Goal: Find specific page/section: Find specific page/section

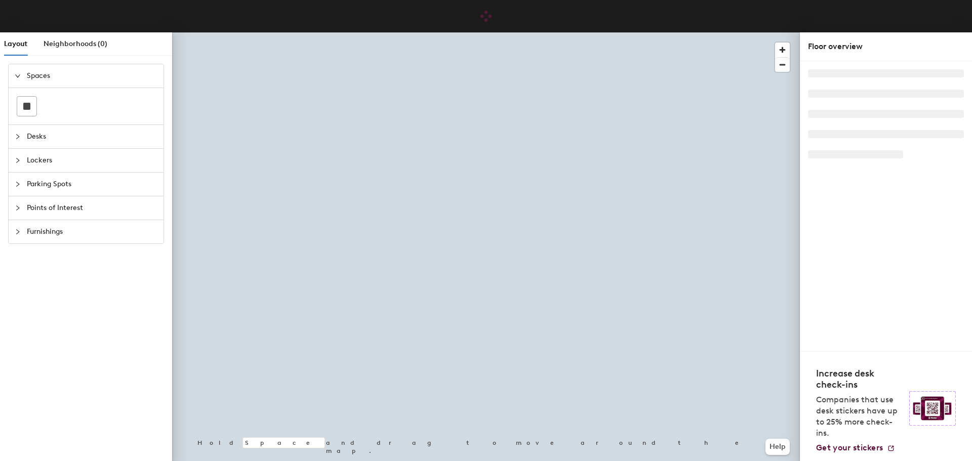
click at [44, 75] on span "Spaces" at bounding box center [92, 75] width 131 height 23
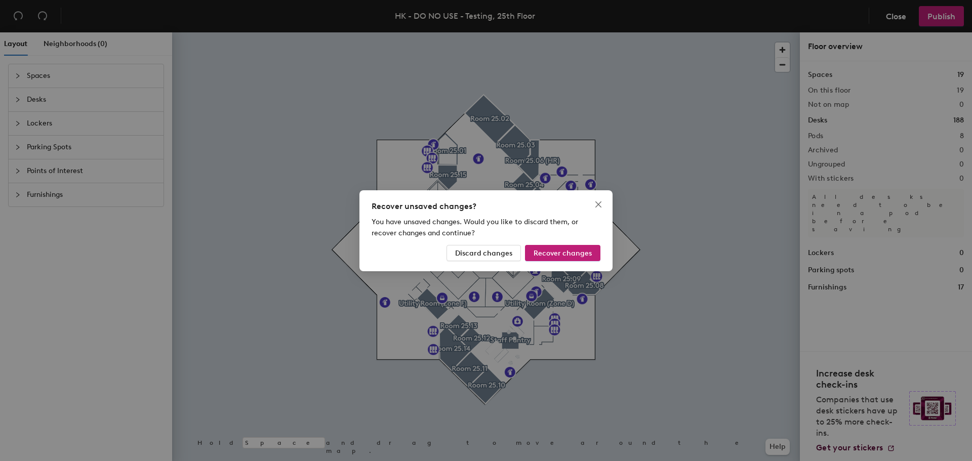
click at [44, 75] on div "Recover unsaved changes? You have unsaved changes. Would you like to discard th…" at bounding box center [486, 230] width 972 height 461
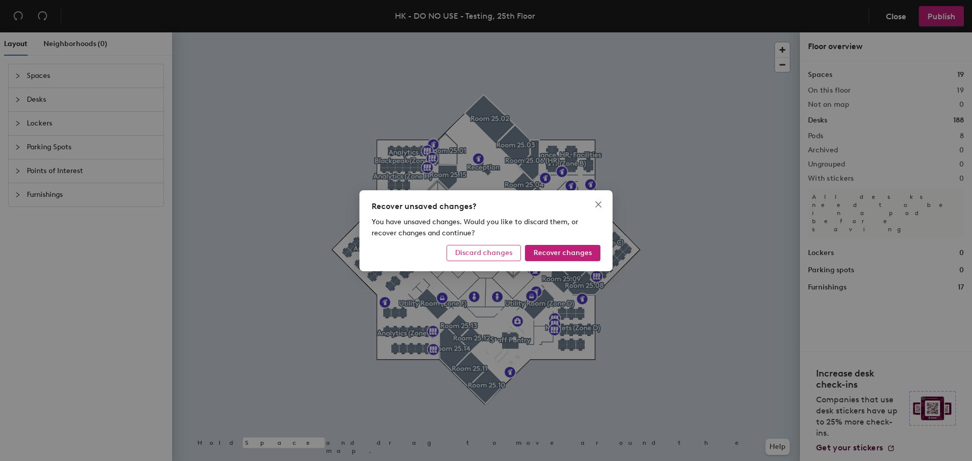
click at [493, 254] on span "Discard changes" at bounding box center [483, 253] width 57 height 9
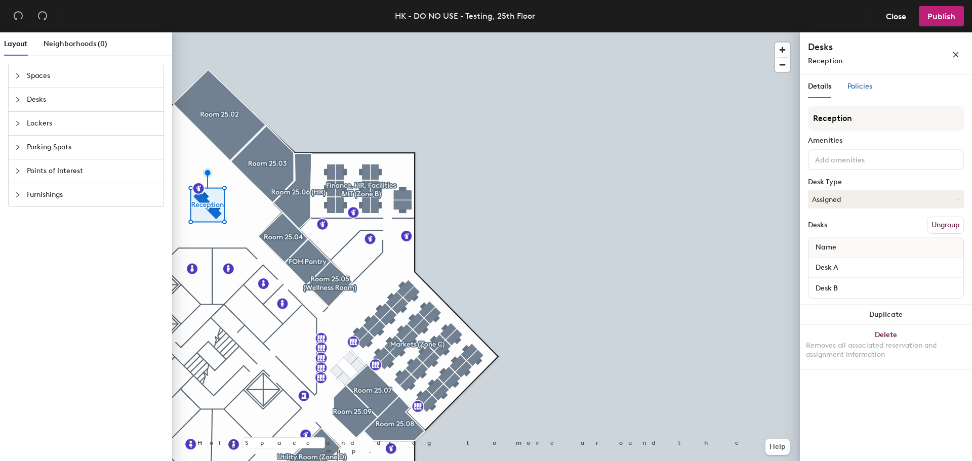
click at [863, 86] on span "Policies" at bounding box center [859, 86] width 25 height 9
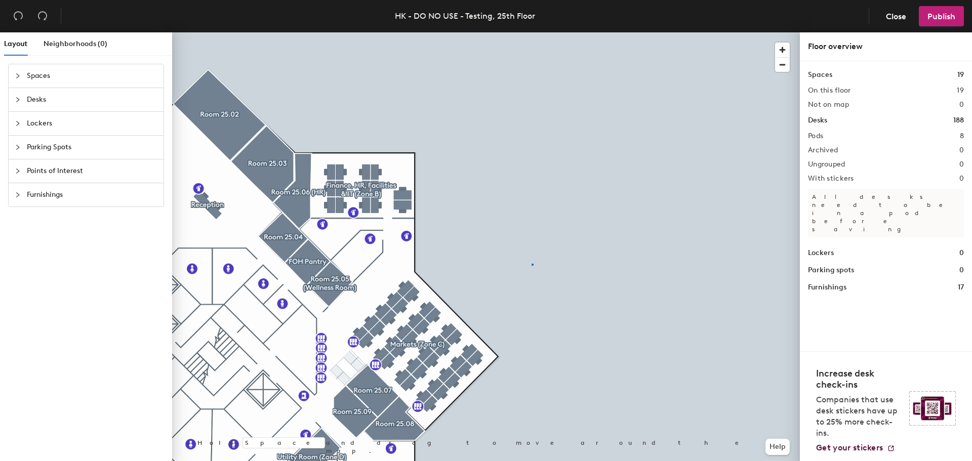
click at [532, 32] on div at bounding box center [486, 32] width 628 height 0
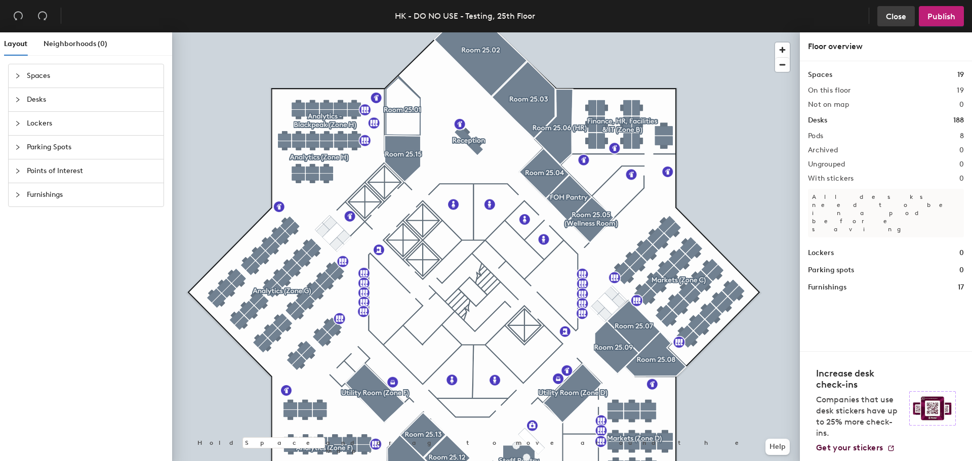
click at [897, 18] on span "Close" at bounding box center [896, 17] width 20 height 10
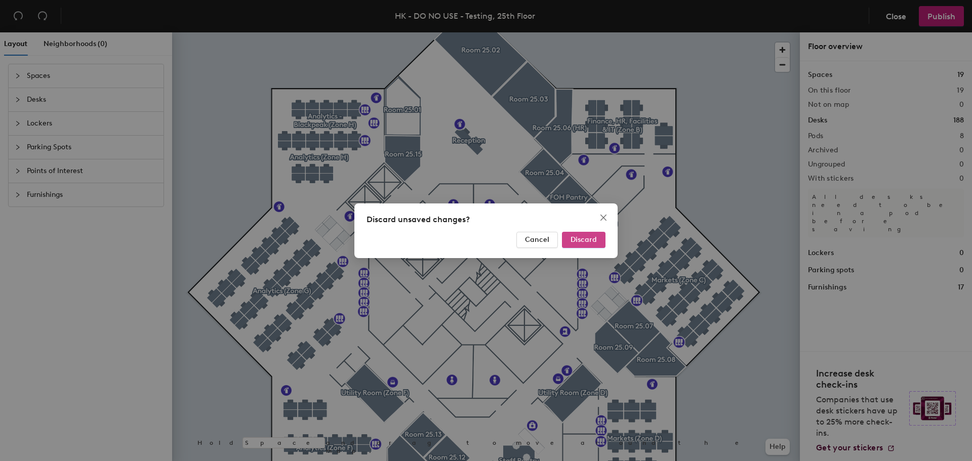
click at [576, 239] on span "Discard" at bounding box center [584, 239] width 26 height 9
